Goal: Task Accomplishment & Management: Manage account settings

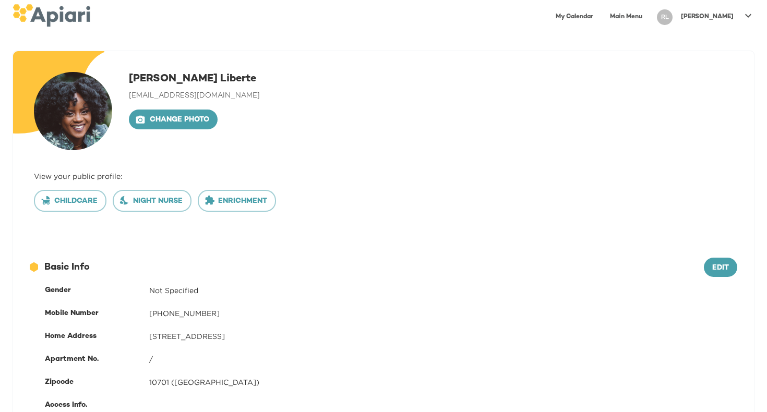
click at [85, 130] on img at bounding box center [73, 111] width 78 height 78
click at [727, 17] on p "[PERSON_NAME]" at bounding box center [707, 17] width 53 height 9
click at [713, 43] on p "My Membership" at bounding box center [716, 40] width 65 height 13
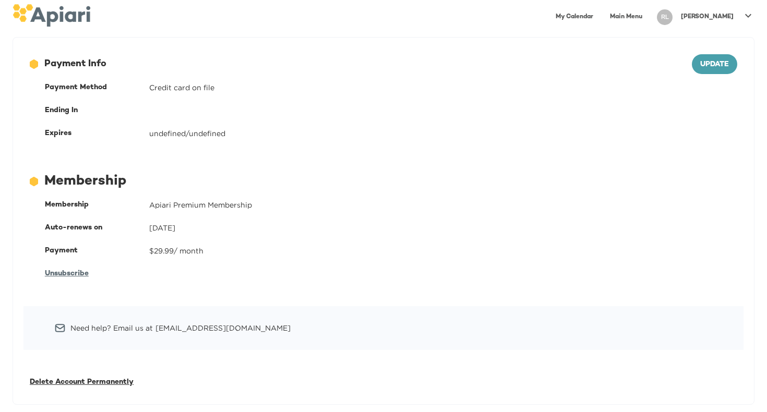
scroll to position [82, 0]
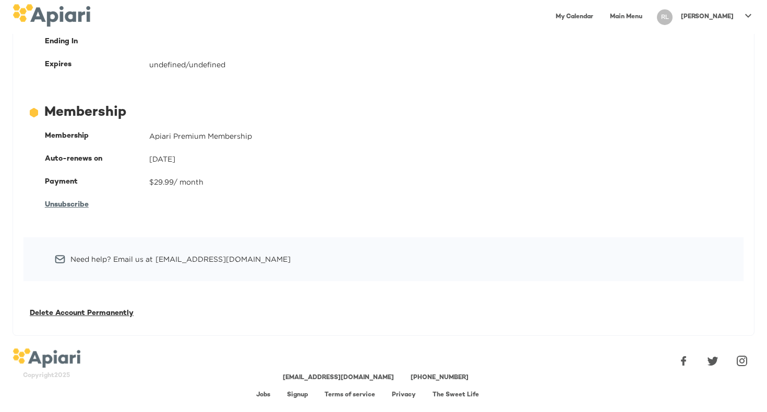
click at [92, 314] on span "Delete Account Permanently" at bounding box center [82, 313] width 104 height 8
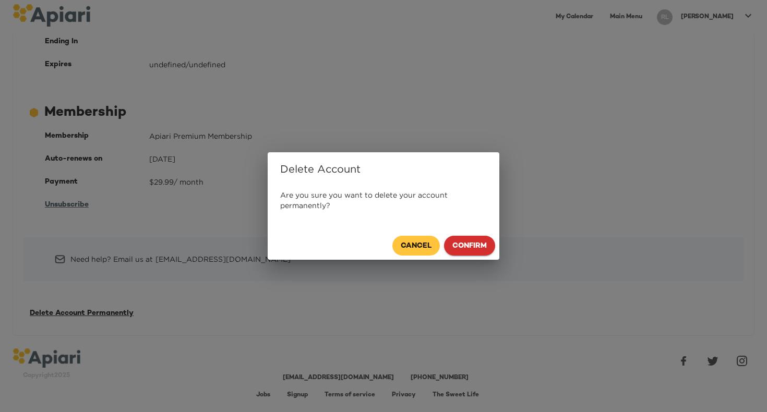
click at [471, 248] on span "Confirm" at bounding box center [469, 246] width 34 height 13
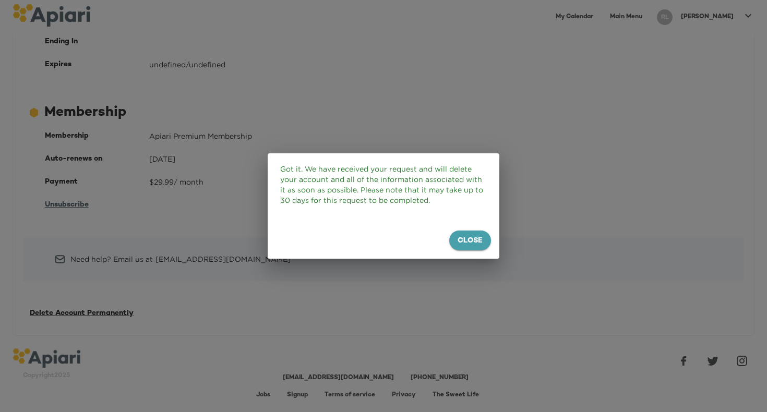
click at [471, 242] on span "Close" at bounding box center [469, 241] width 25 height 13
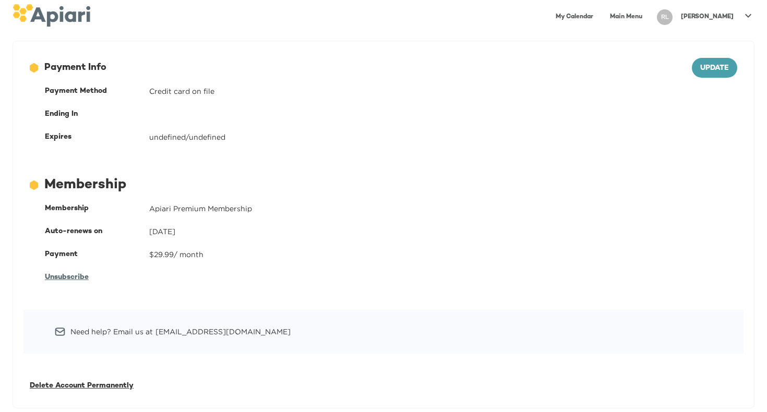
scroll to position [0, 0]
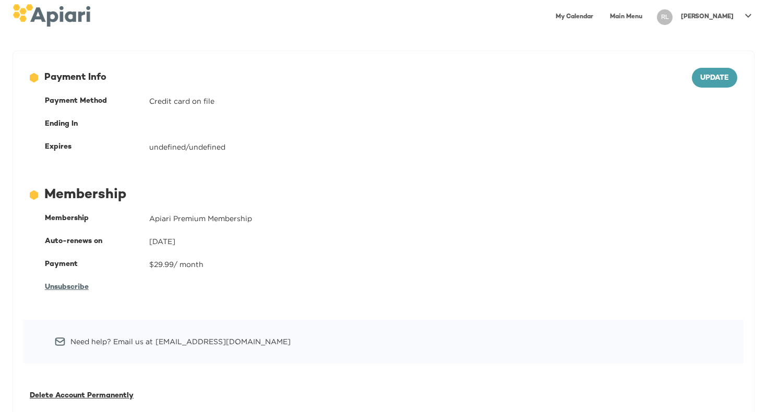
click at [71, 288] on span "Unsubscribe" at bounding box center [67, 287] width 44 height 8
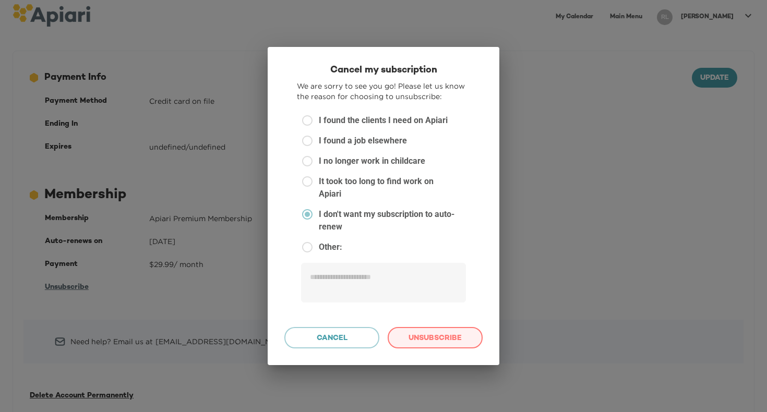
click at [464, 332] on span "Unsubscribe" at bounding box center [434, 338] width 77 height 13
type textarea "*"
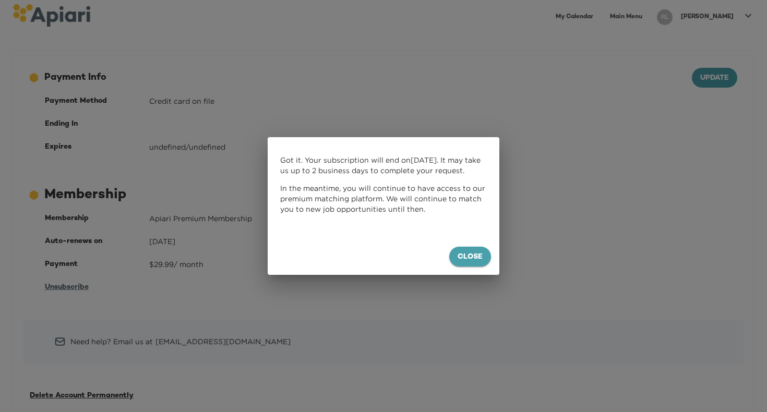
click at [478, 256] on span "Close" at bounding box center [469, 257] width 25 height 13
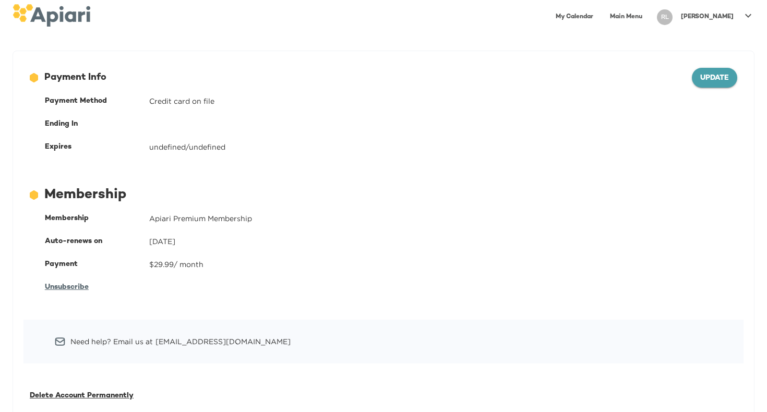
click at [722, 82] on span "Update" at bounding box center [714, 78] width 29 height 13
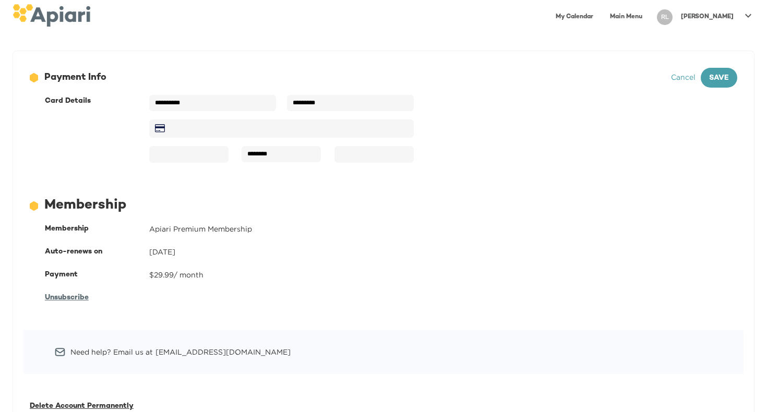
click at [242, 139] on div "342F74CE-B8C9-4674-A708-854C0A36D1D5 Created with sketchtool." at bounding box center [281, 129] width 264 height 68
click at [143, 154] on div "Card Details" at bounding box center [97, 129] width 104 height 67
click at [682, 78] on span "Cancel" at bounding box center [683, 77] width 25 height 8
